Goal: Information Seeking & Learning: Learn about a topic

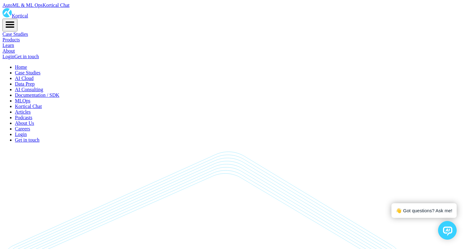
scroll to position [4556, 0]
